Goal: Task Accomplishment & Management: Complete application form

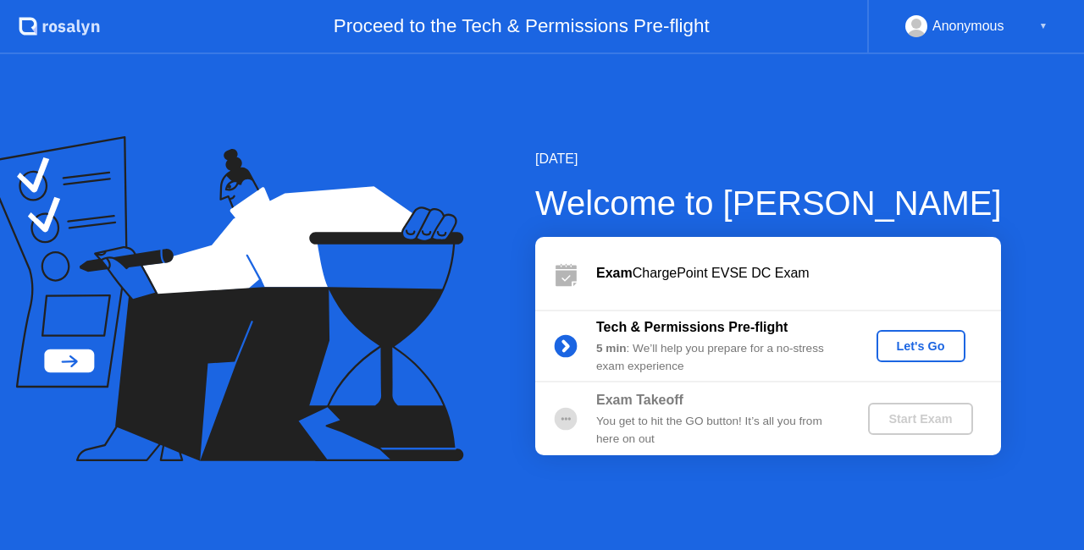
click at [894, 340] on div "Let's Go" at bounding box center [920, 347] width 75 height 14
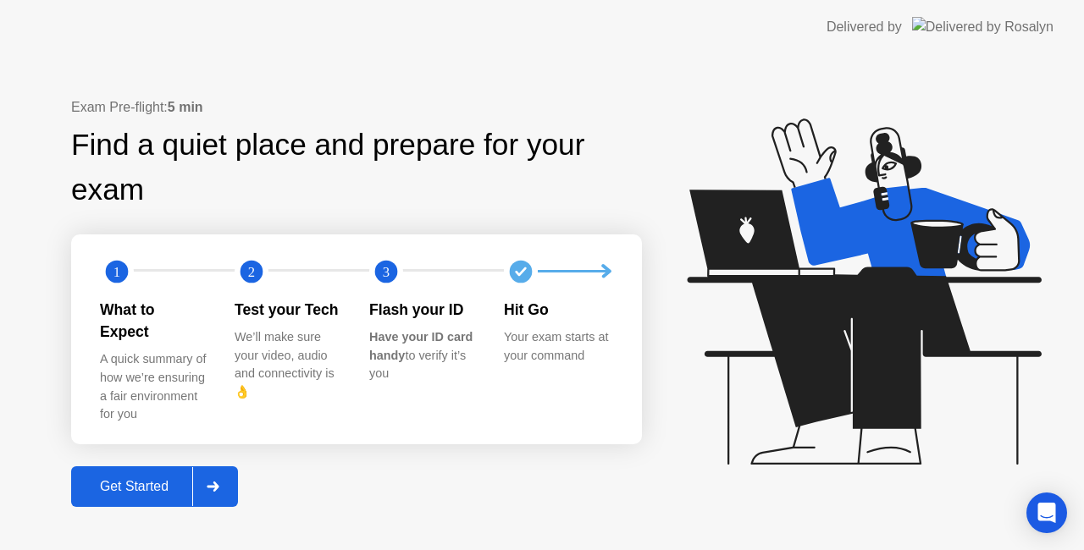
click at [153, 479] on div "Get Started" at bounding box center [134, 486] width 116 height 15
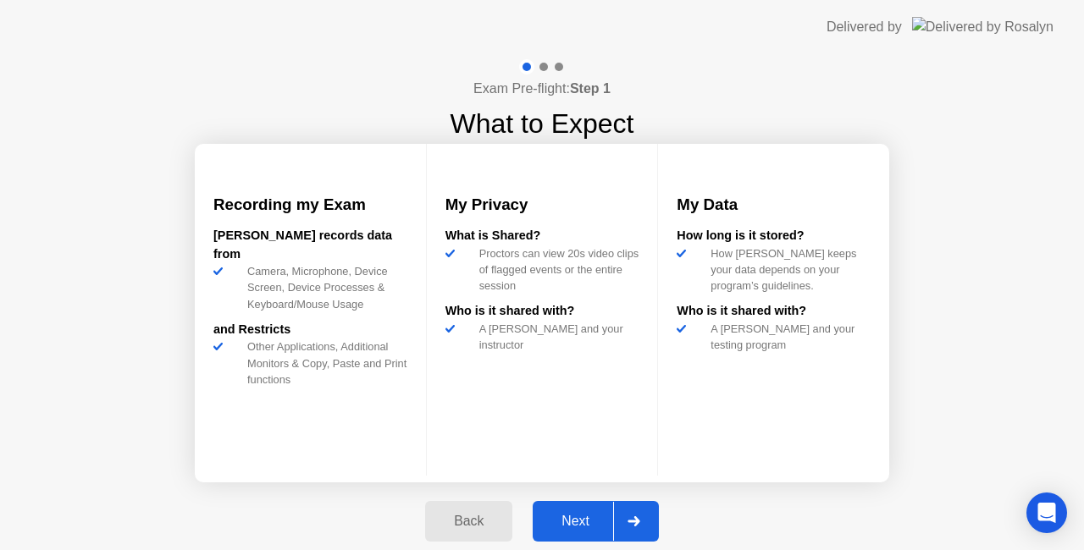
click at [586, 515] on div "Next" at bounding box center [575, 521] width 75 height 15
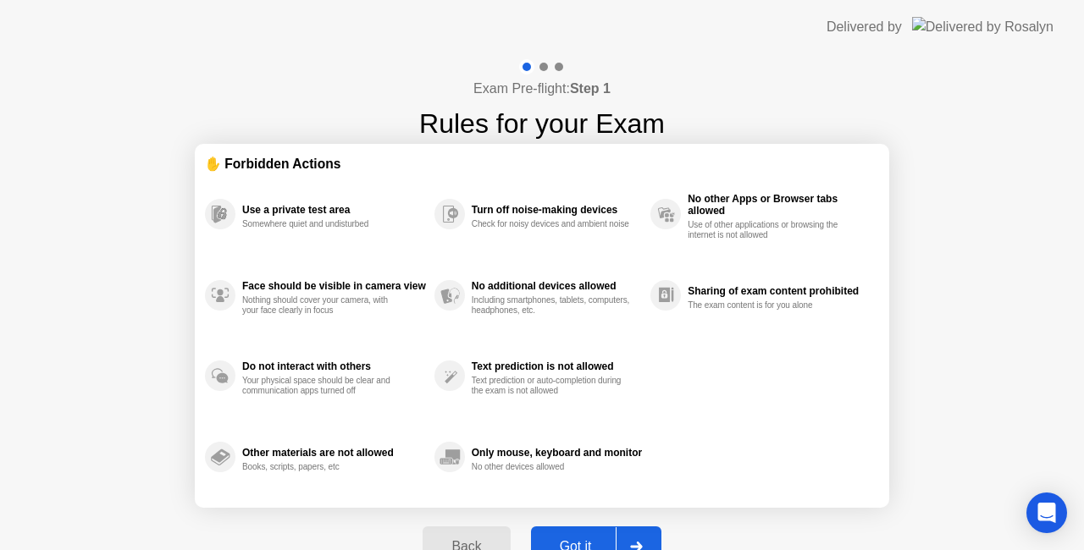
click at [644, 535] on div at bounding box center [636, 547] width 41 height 39
select select "**********"
select select "*******"
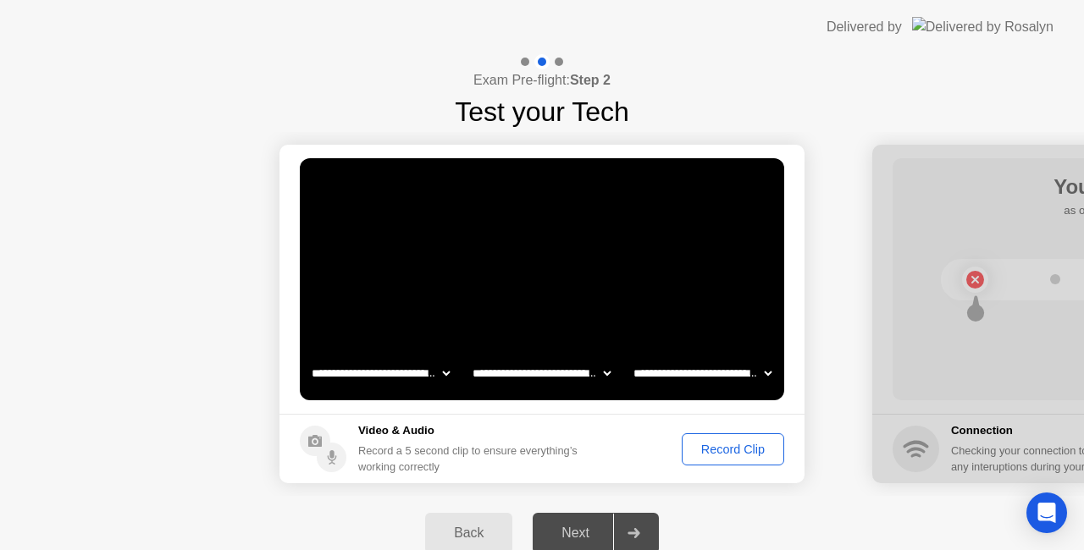
click at [737, 445] on div "Record Clip" at bounding box center [733, 450] width 91 height 14
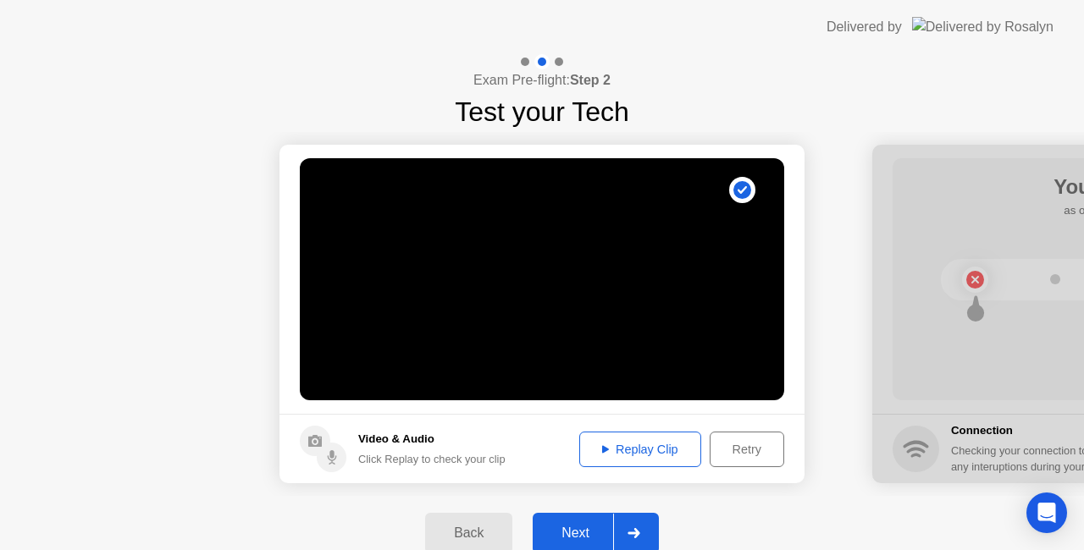
click at [632, 532] on icon at bounding box center [633, 533] width 13 height 10
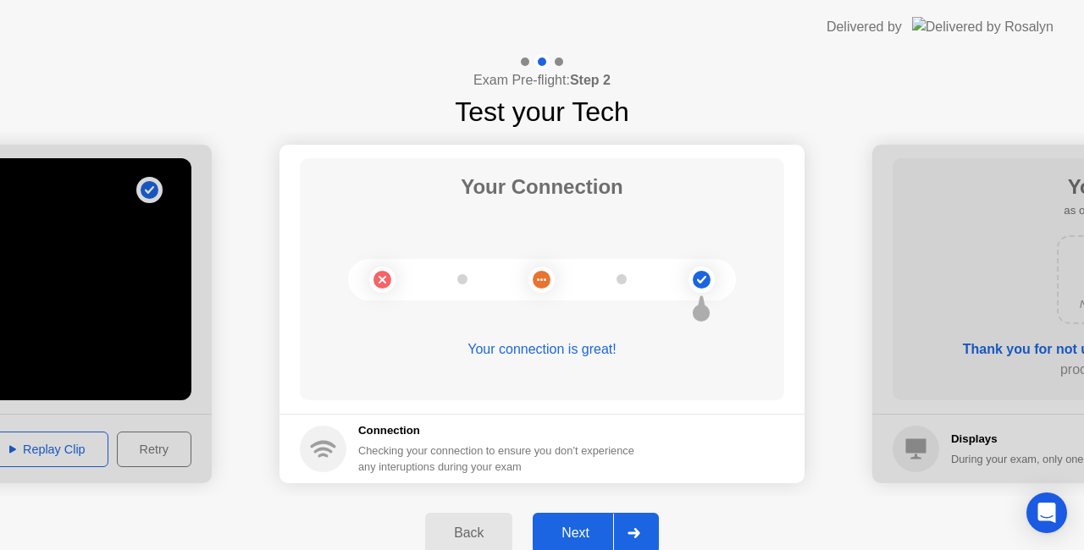
click at [632, 528] on icon at bounding box center [633, 533] width 13 height 10
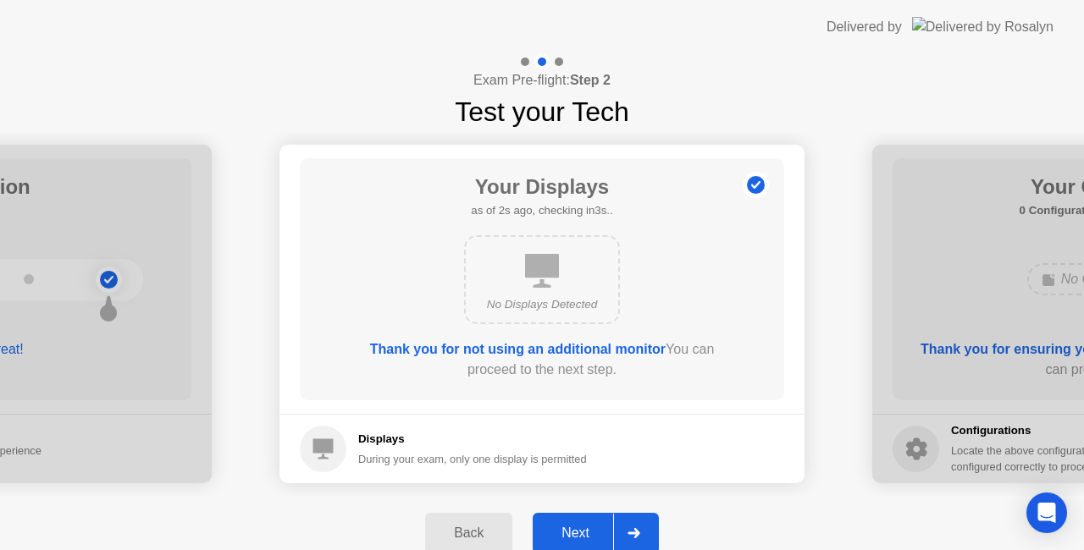
click at [632, 528] on icon at bounding box center [633, 533] width 13 height 10
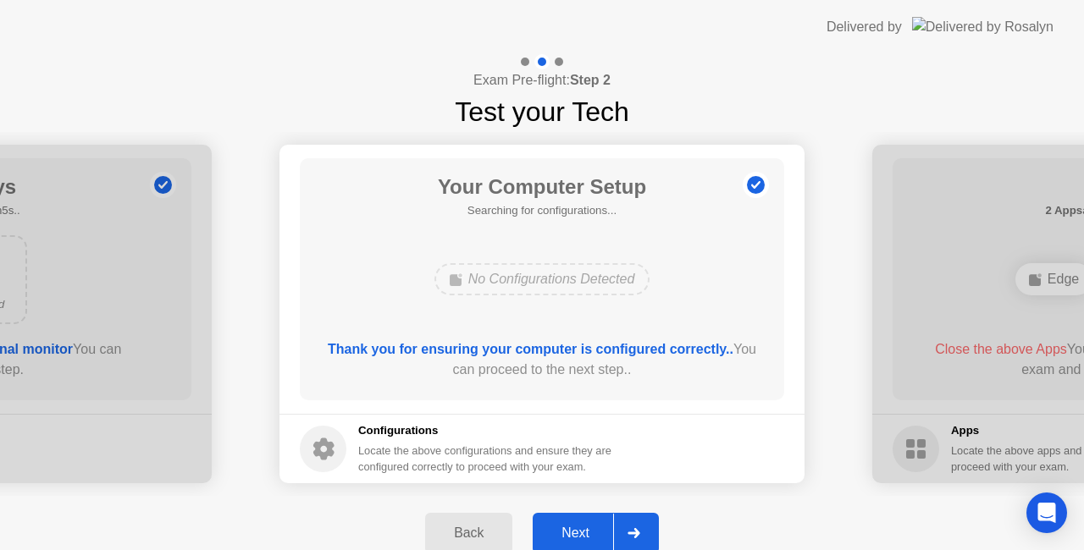
click at [632, 528] on icon at bounding box center [633, 533] width 13 height 10
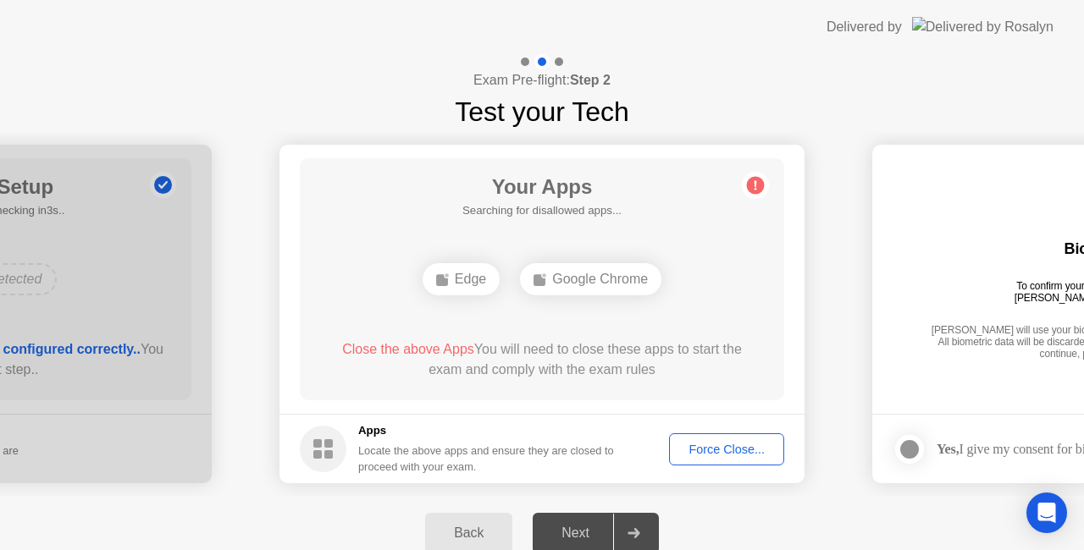
click at [711, 445] on div "Force Close..." at bounding box center [726, 450] width 103 height 14
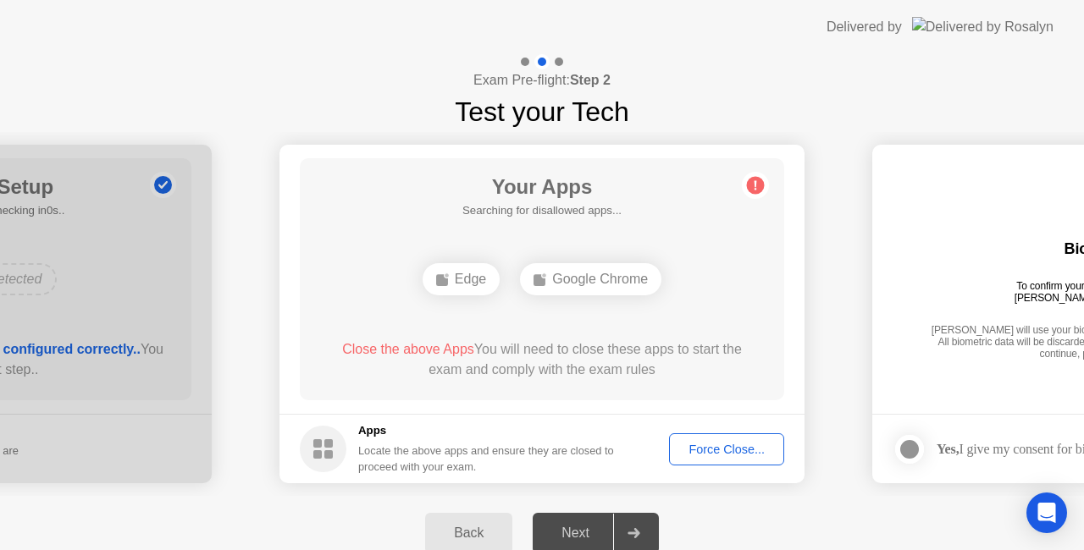
click at [711, 443] on div "Force Close..." at bounding box center [726, 450] width 103 height 14
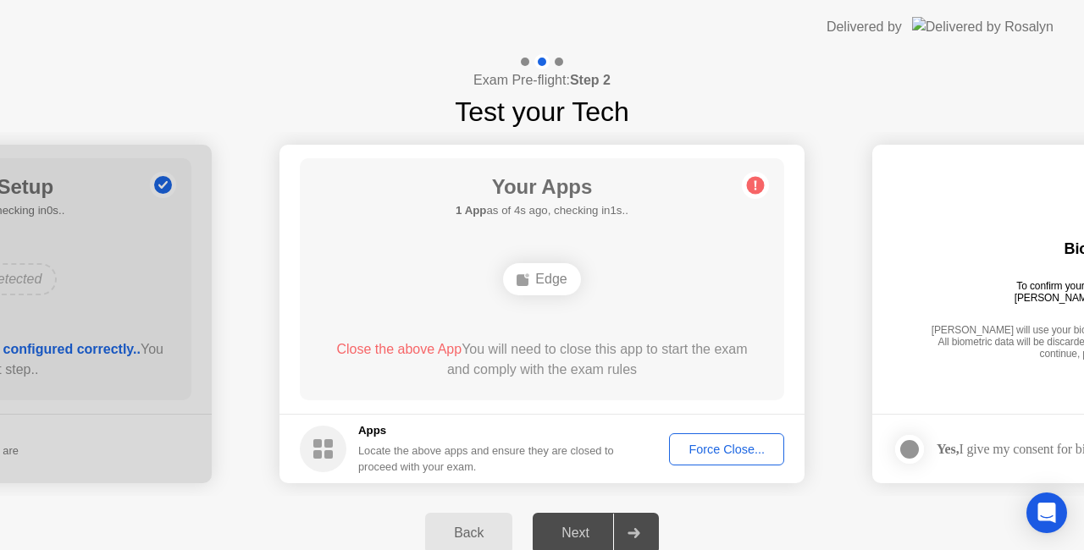
click at [722, 448] on div "Force Close..." at bounding box center [726, 450] width 103 height 14
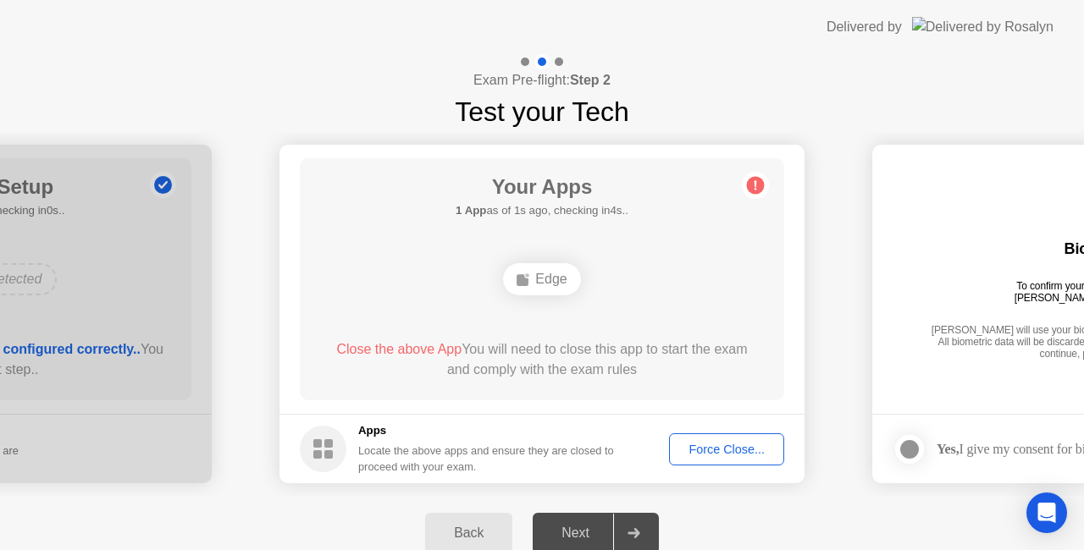
click at [718, 443] on div "Force Close..." at bounding box center [726, 450] width 103 height 14
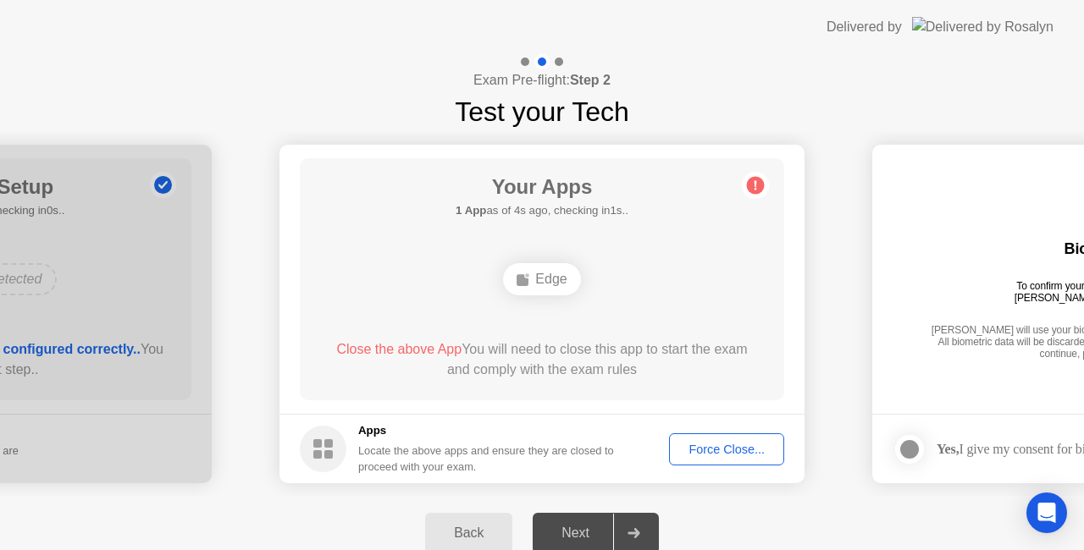
click at [704, 437] on button "Force Close..." at bounding box center [726, 450] width 115 height 32
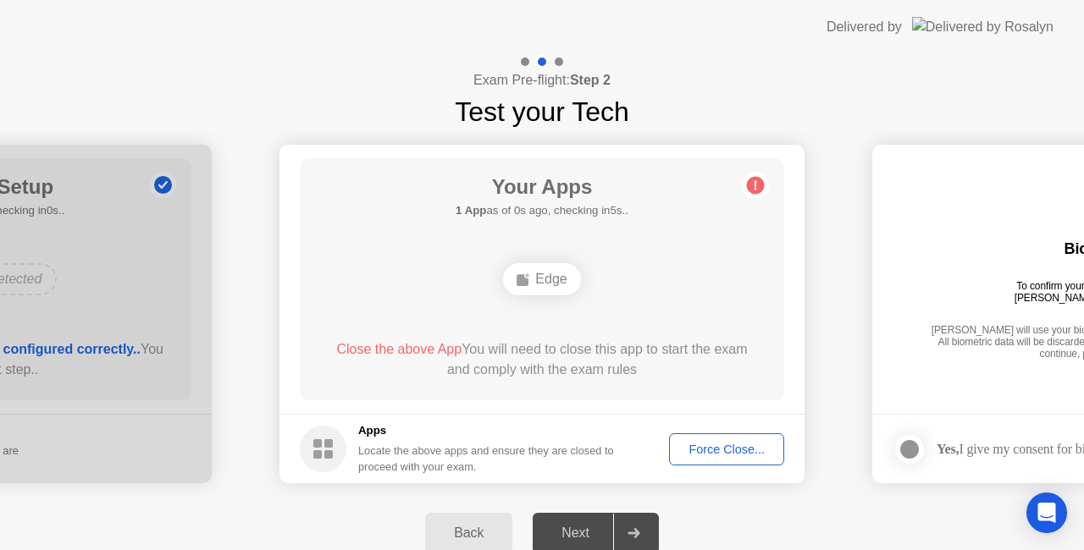
click at [711, 449] on div "Force Close..." at bounding box center [726, 450] width 103 height 14
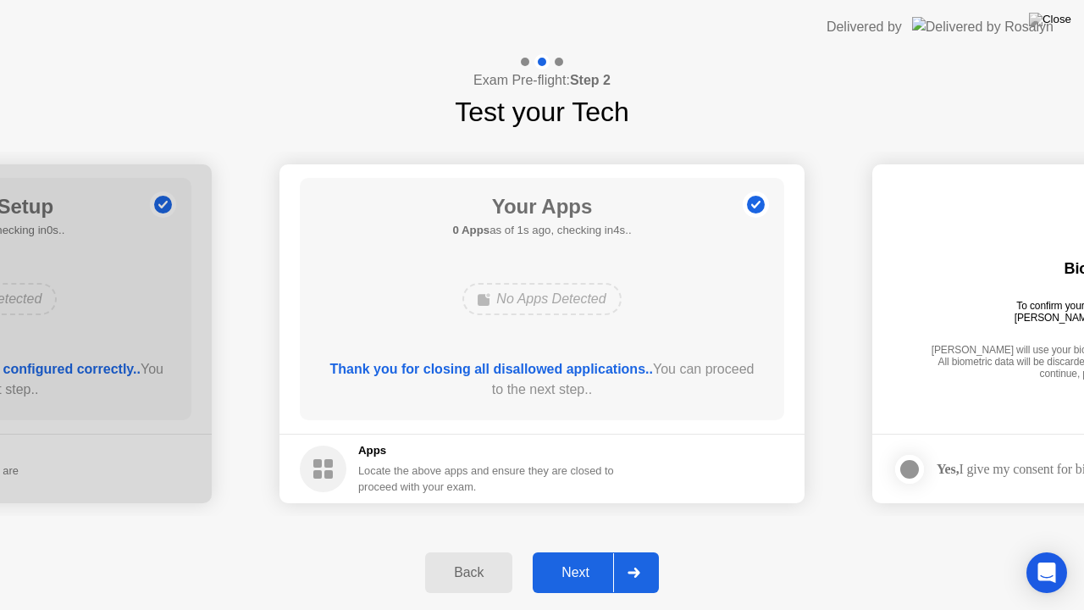
click at [639, 550] on div at bounding box center [633, 572] width 41 height 39
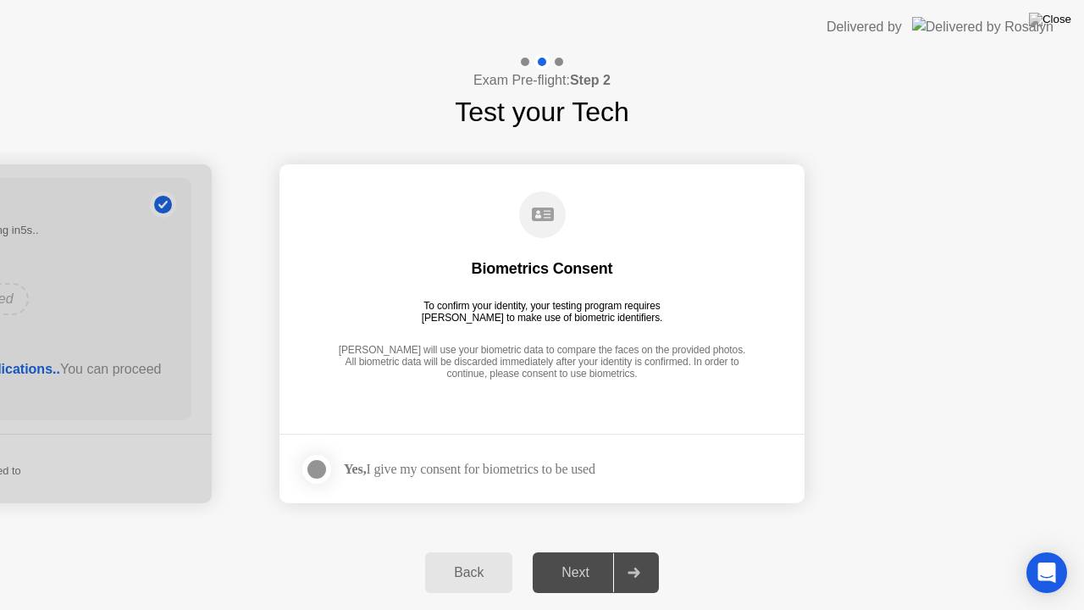
click at [314, 468] on div at bounding box center [317, 469] width 20 height 20
click at [632, 550] on div at bounding box center [633, 572] width 41 height 39
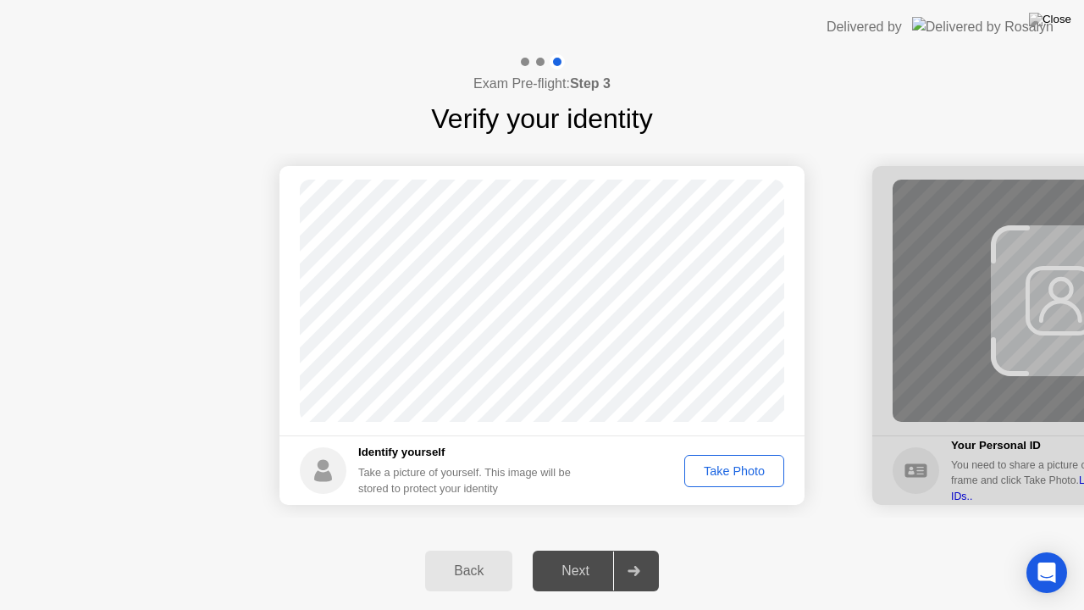
click at [725, 467] on div "Take Photo" at bounding box center [734, 471] width 88 height 14
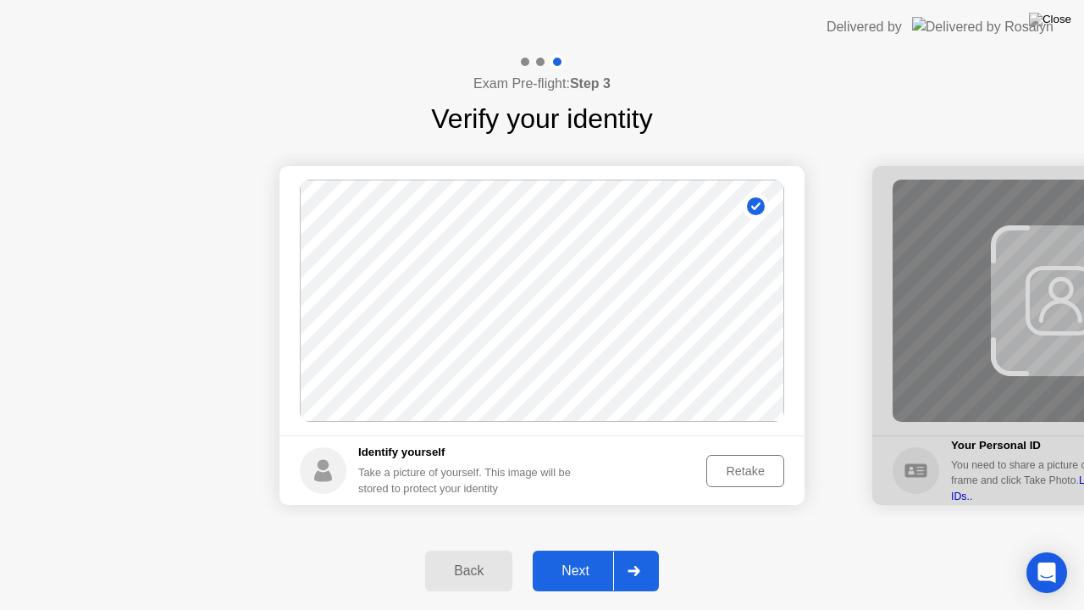
click at [642, 550] on div at bounding box center [633, 570] width 41 height 39
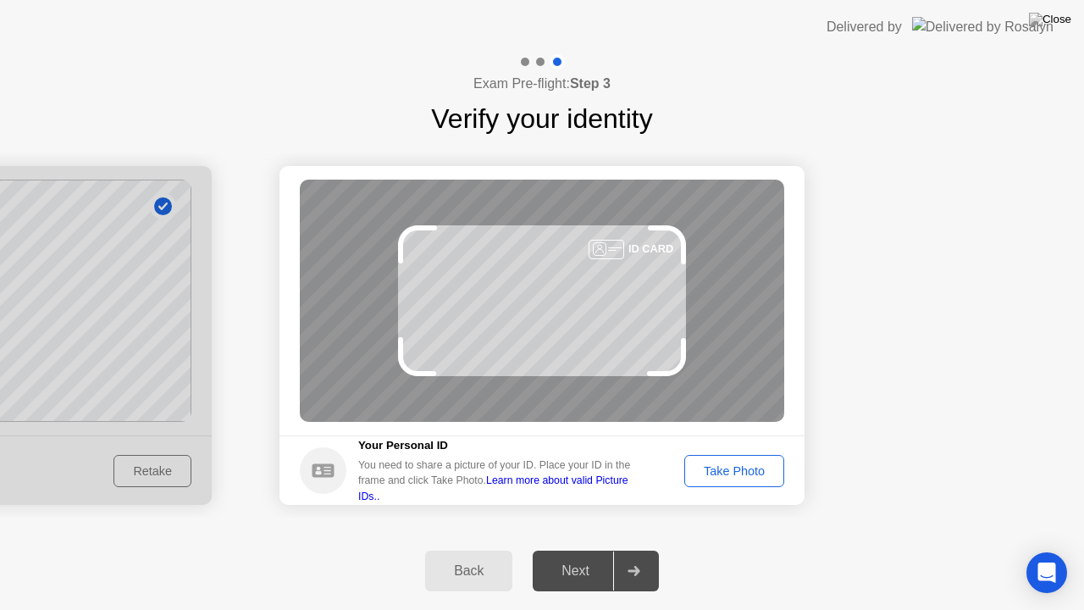
click at [748, 472] on div "Take Photo" at bounding box center [734, 471] width 88 height 14
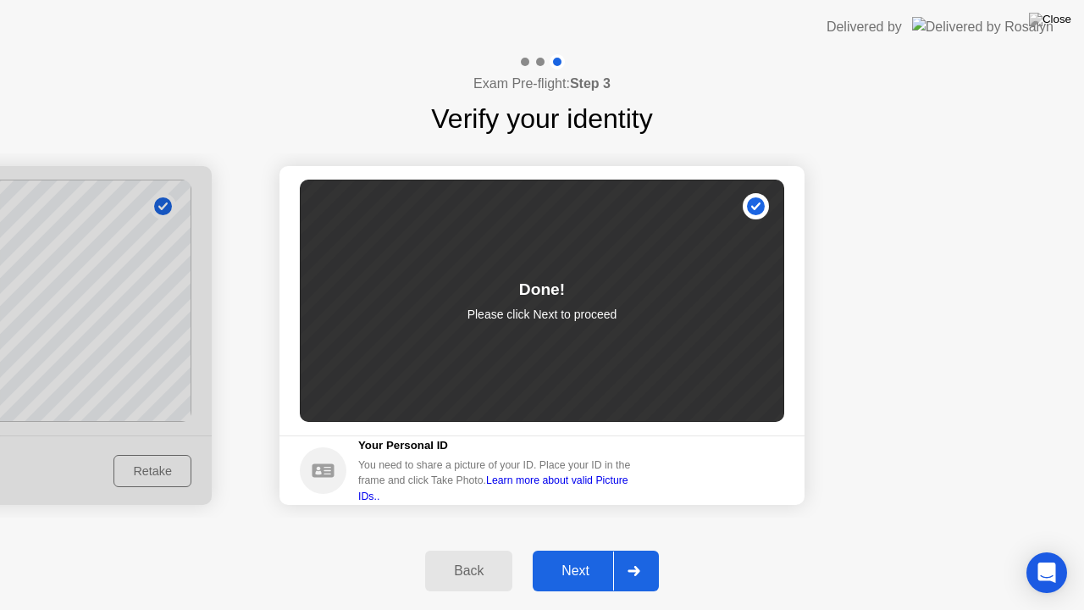
click at [632, 550] on div at bounding box center [633, 570] width 41 height 39
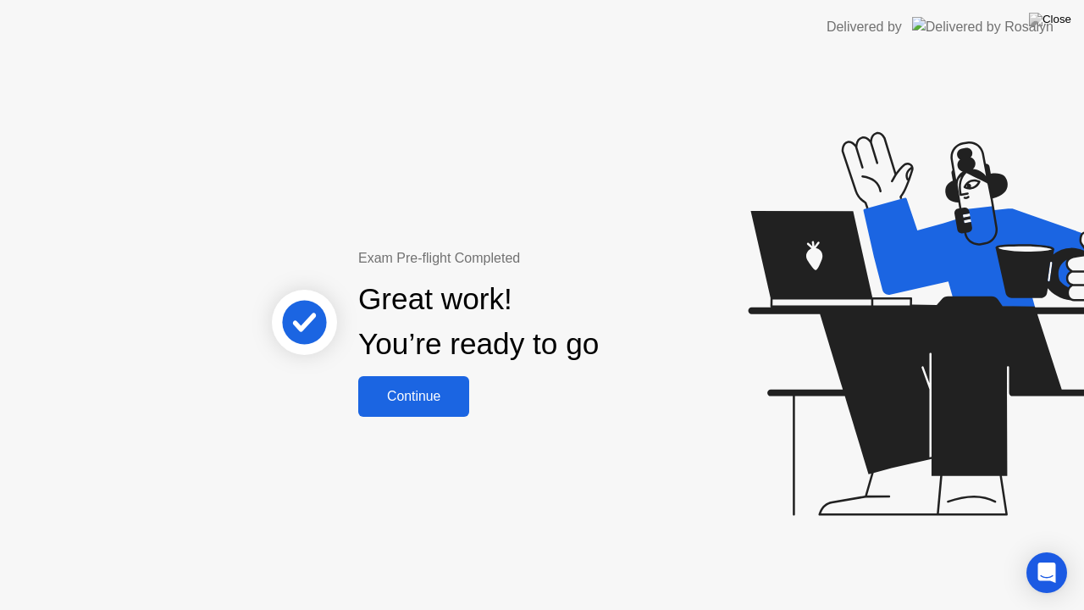
click at [435, 389] on div "Continue" at bounding box center [413, 396] width 101 height 15
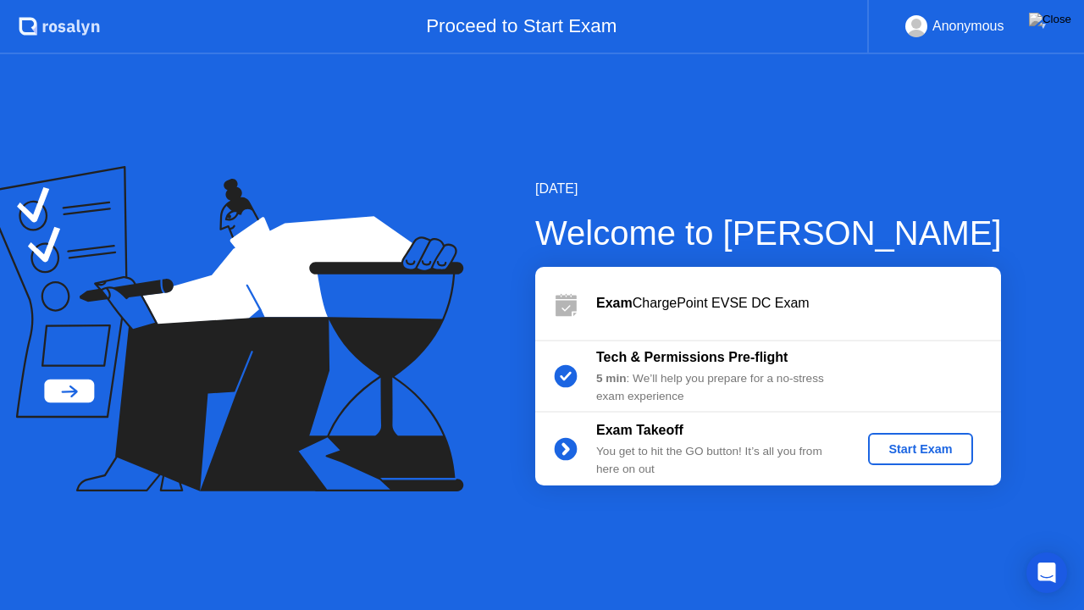
click at [894, 445] on div "Start Exam" at bounding box center [920, 449] width 91 height 14
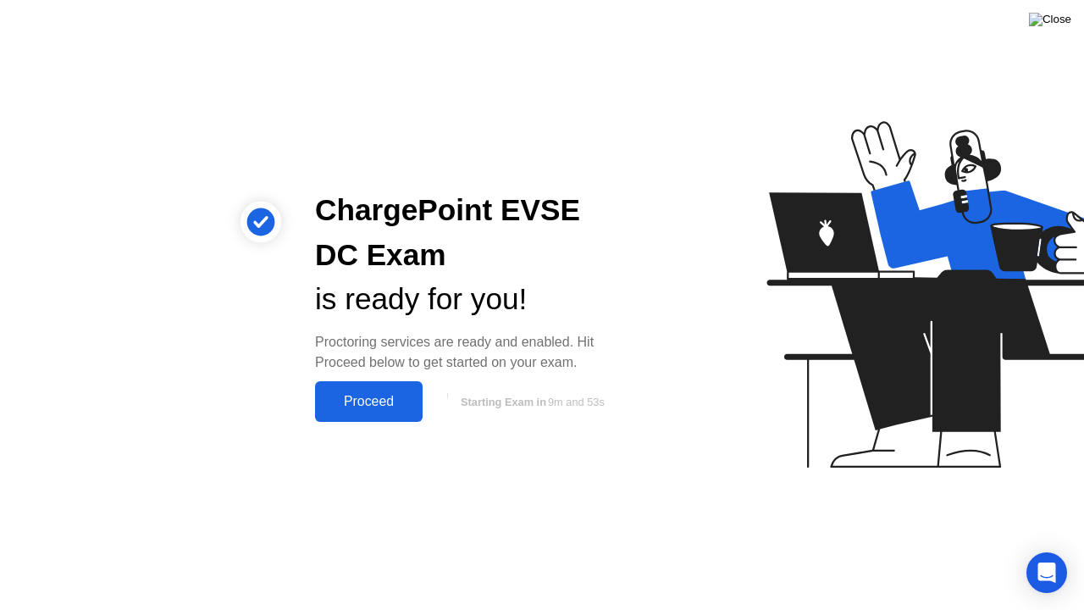
click at [1063, 20] on img at bounding box center [1050, 20] width 42 height 14
